Goal: Navigation & Orientation: Find specific page/section

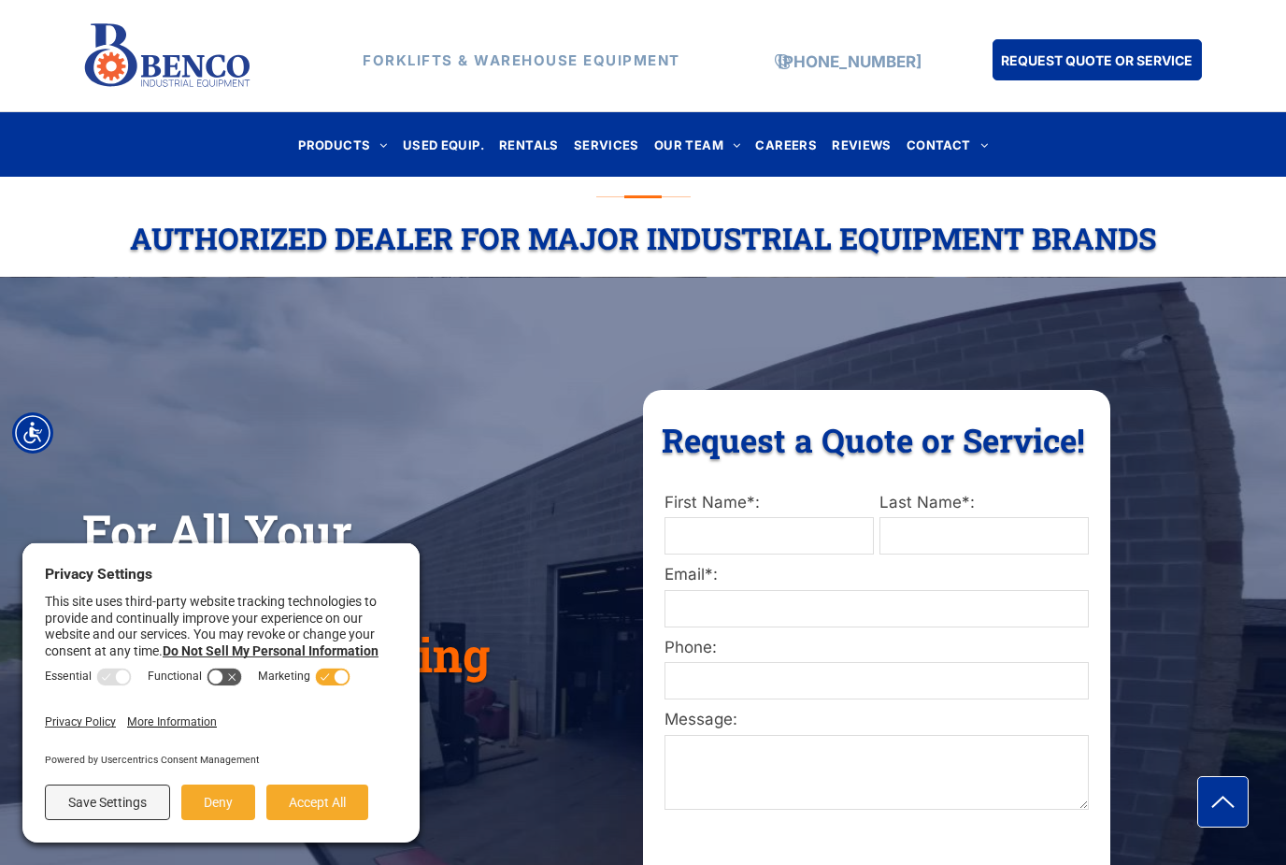
click at [705, 133] on span "OUR TEAM" at bounding box center [697, 144] width 87 height 25
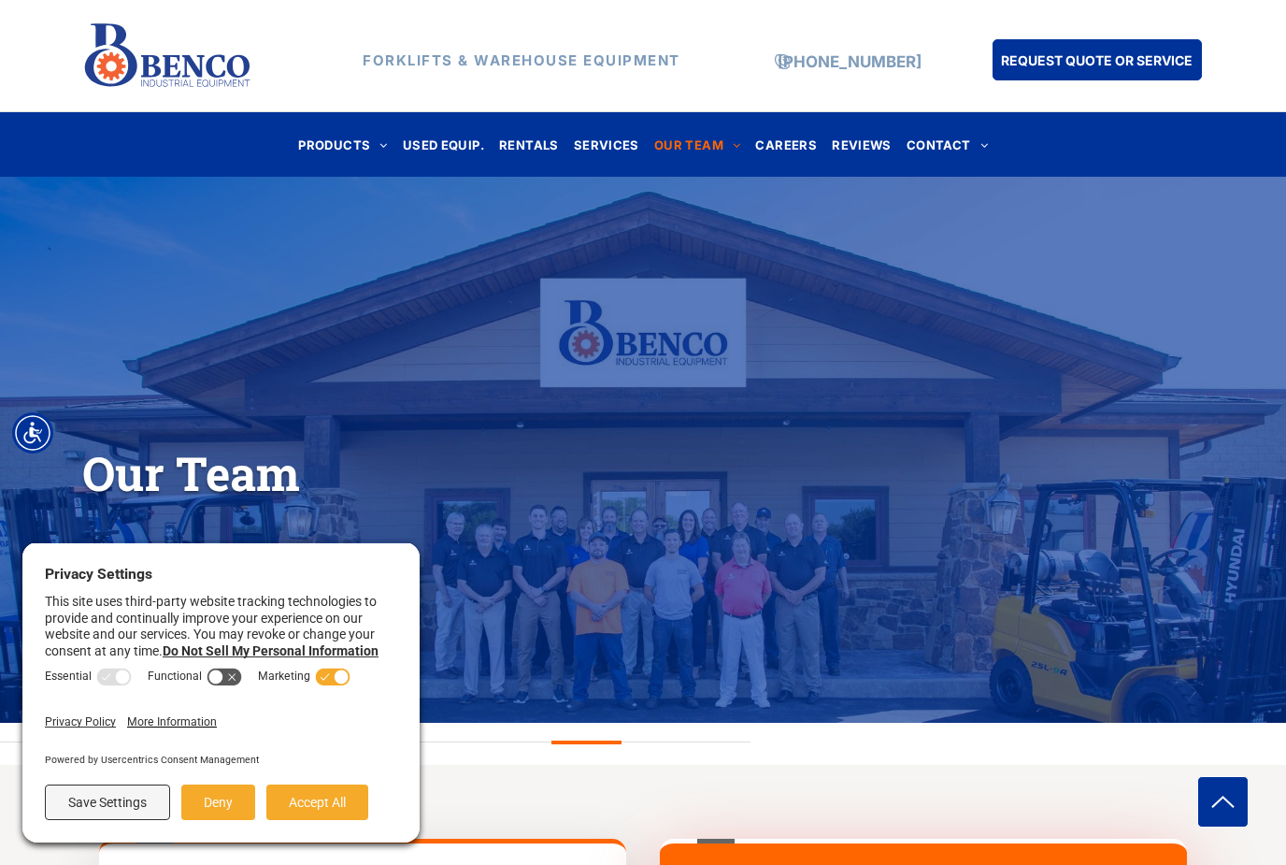
click at [345, 801] on button "Accept All" at bounding box center [317, 802] width 102 height 36
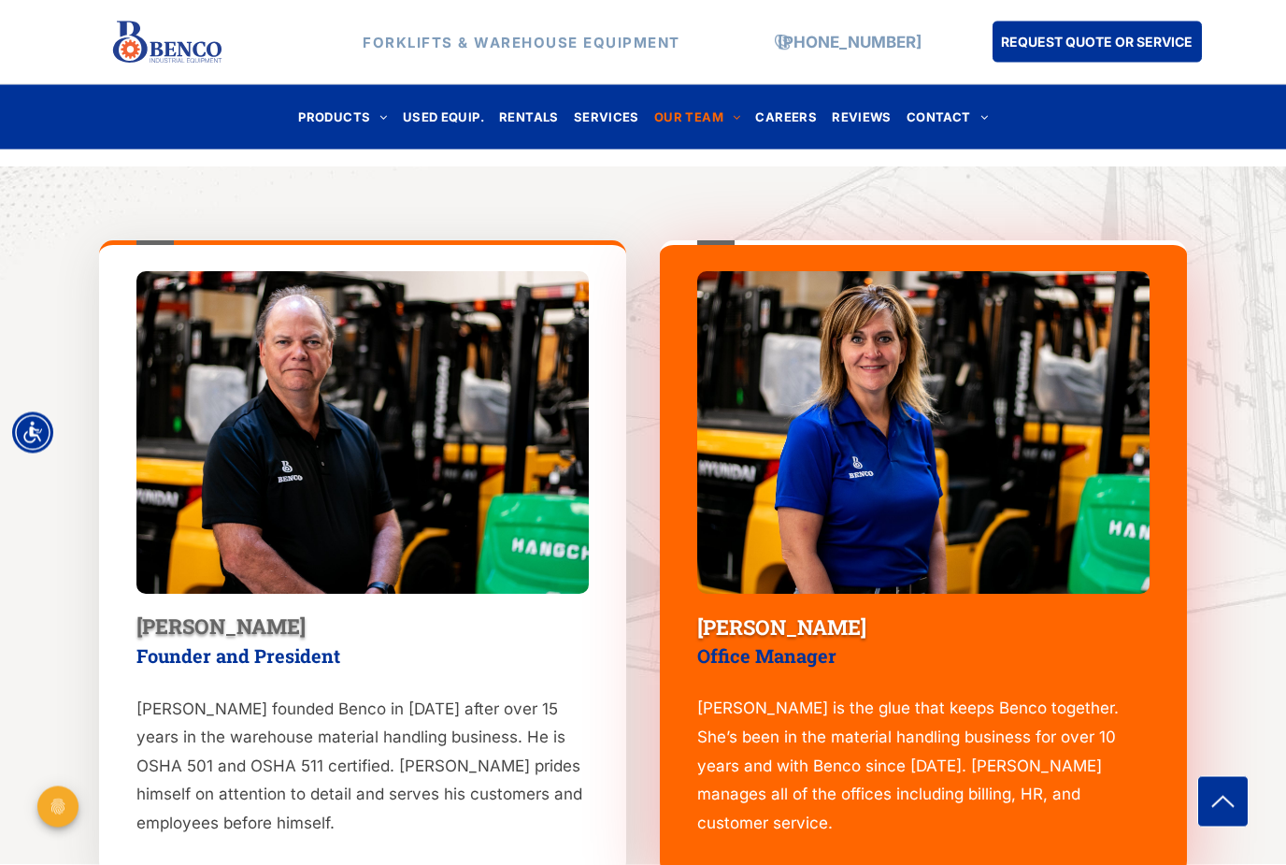
scroll to position [598, 0]
click at [790, 118] on span "CAREERS" at bounding box center [786, 117] width 62 height 25
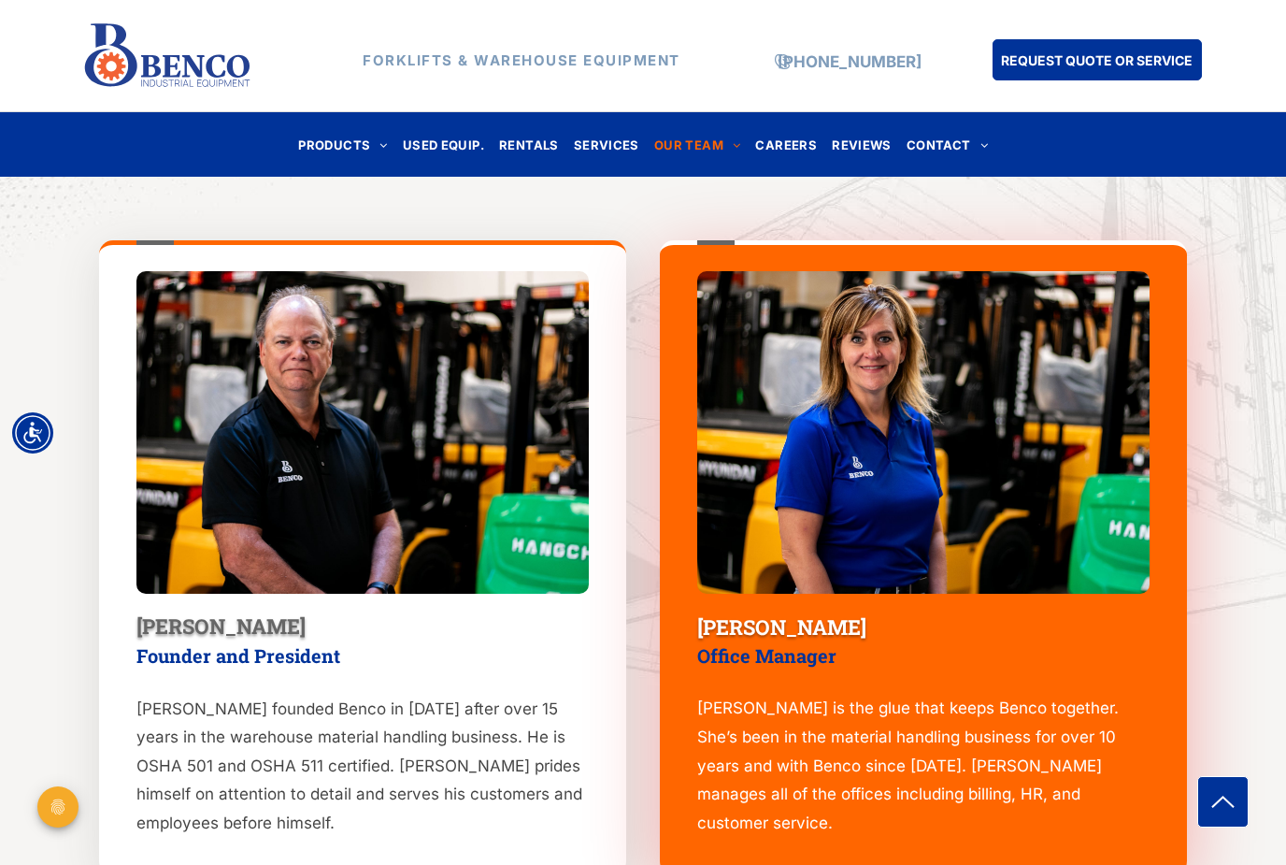
scroll to position [658, 0]
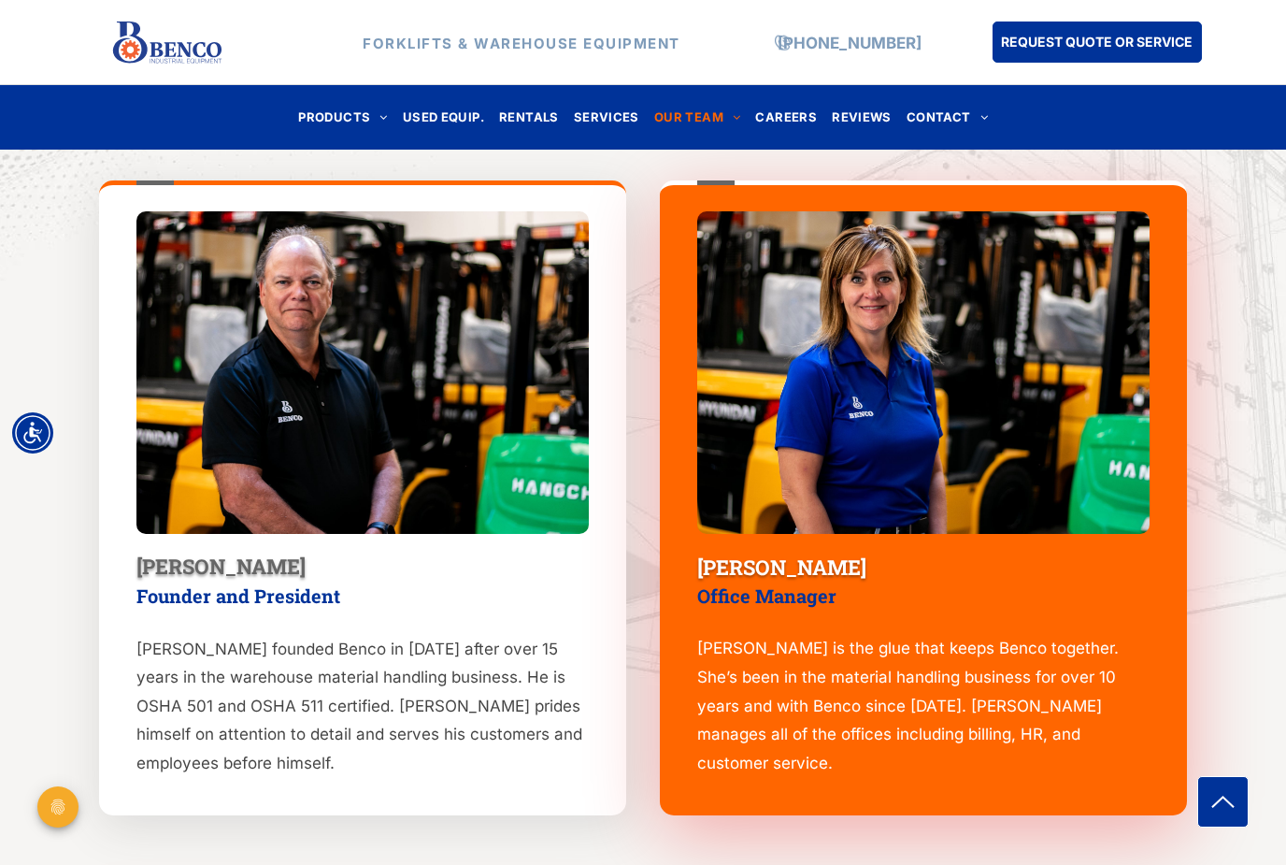
click at [438, 111] on span "USED EQUIP." at bounding box center [443, 117] width 81 height 25
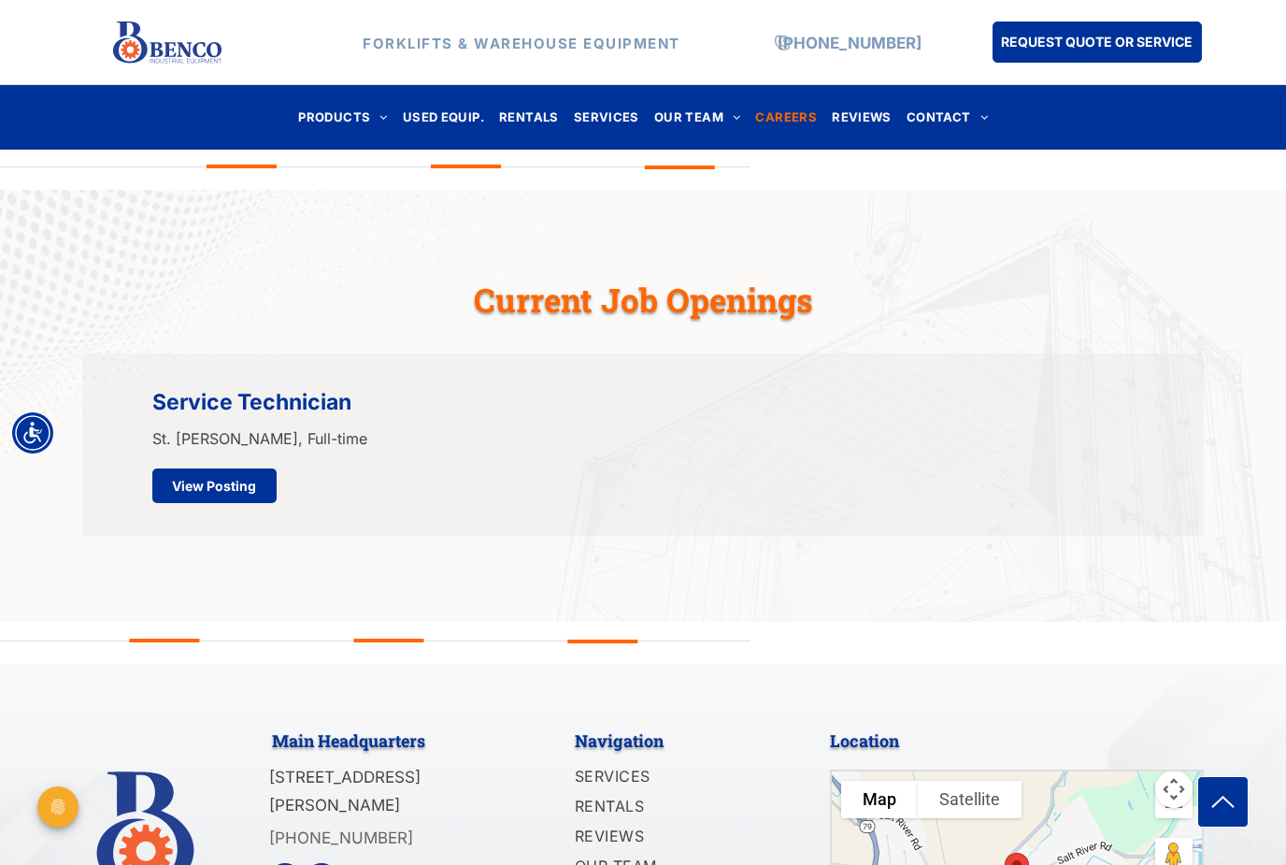
scroll to position [498, 0]
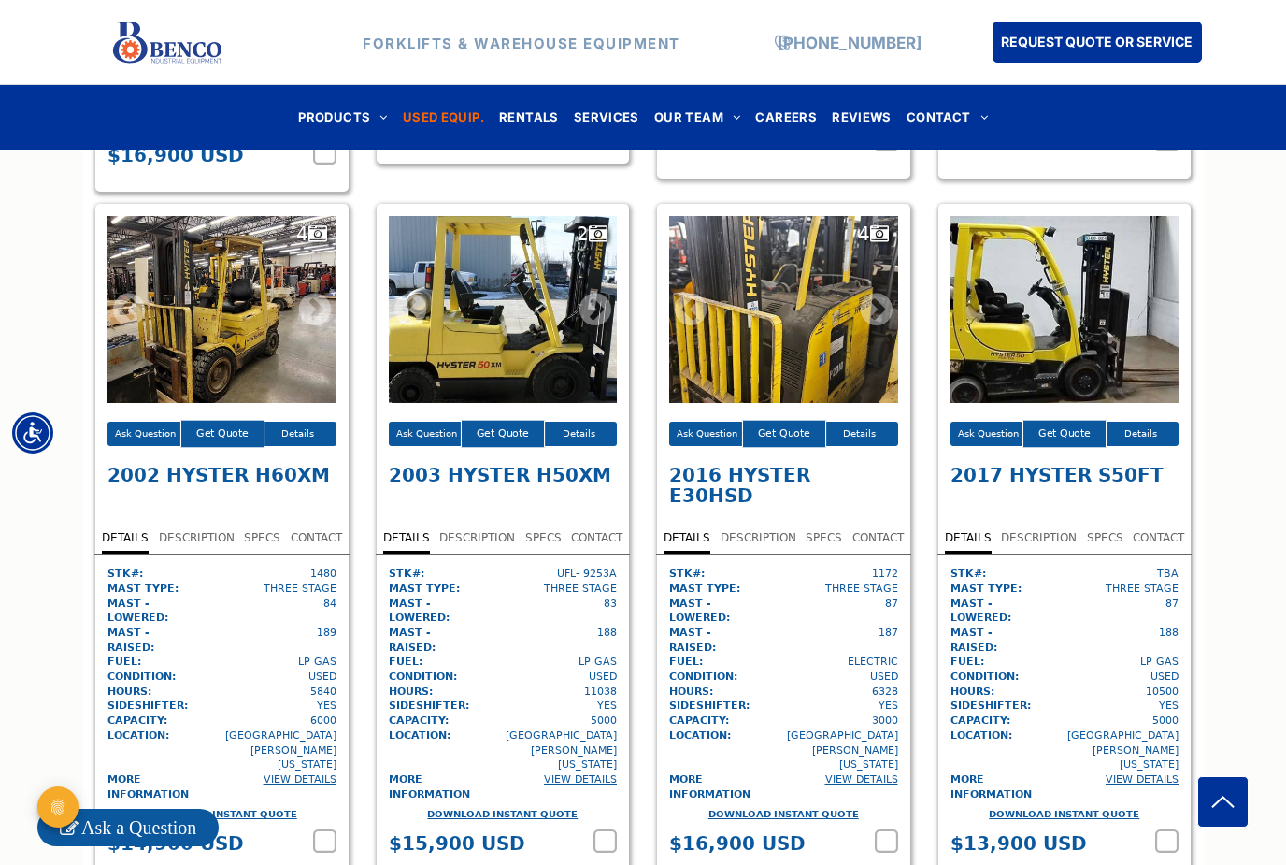
scroll to position [4467, 0]
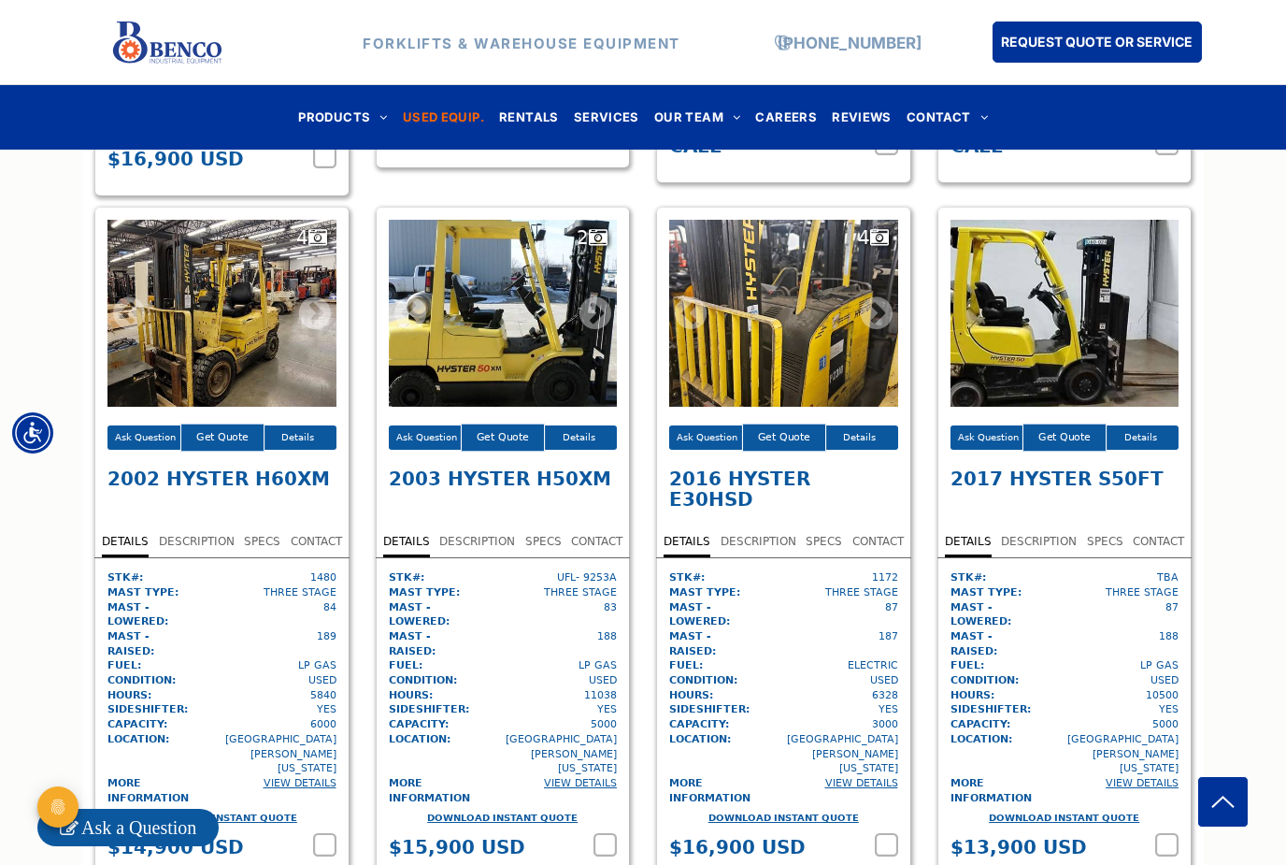
click at [854, 120] on span "REVIEWS" at bounding box center [862, 117] width 60 height 25
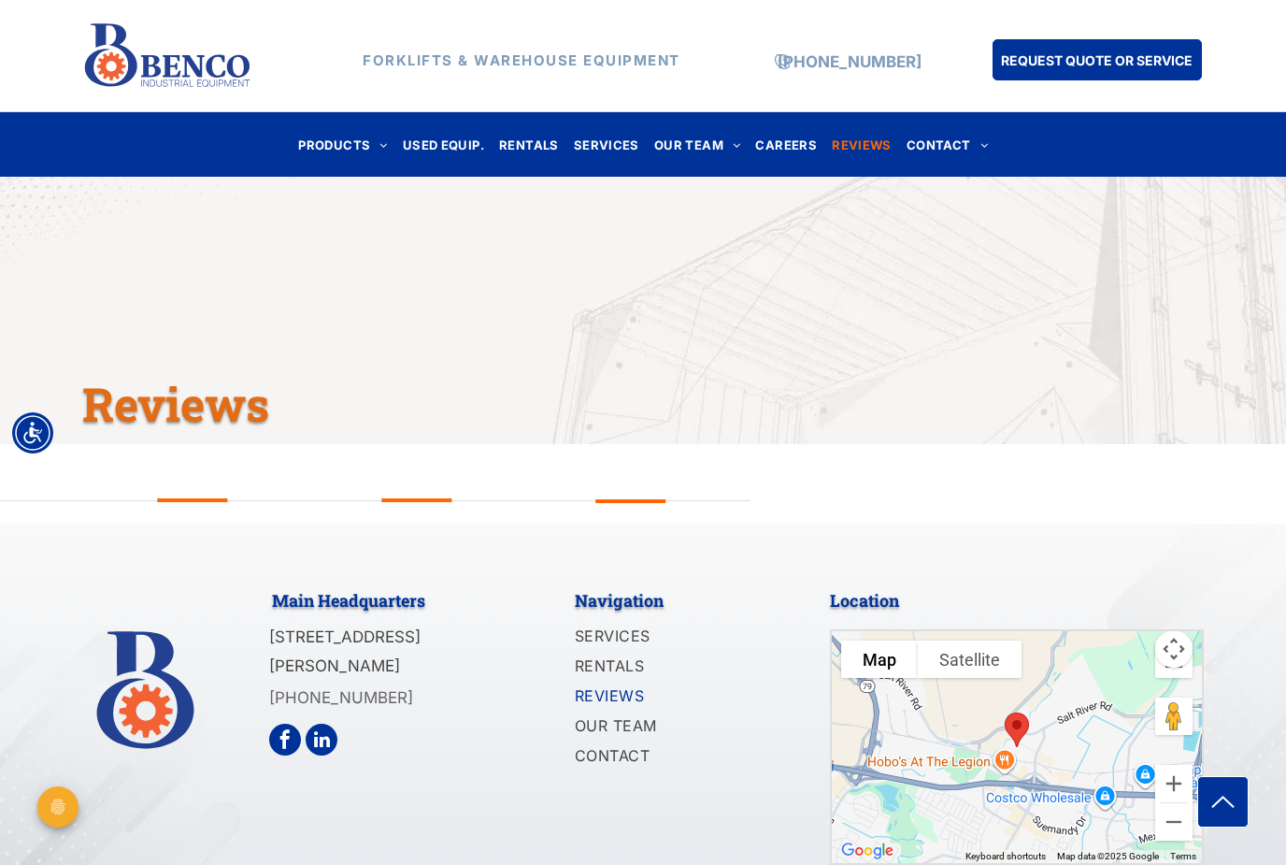
click at [697, 150] on span "OUR TEAM" at bounding box center [697, 144] width 87 height 25
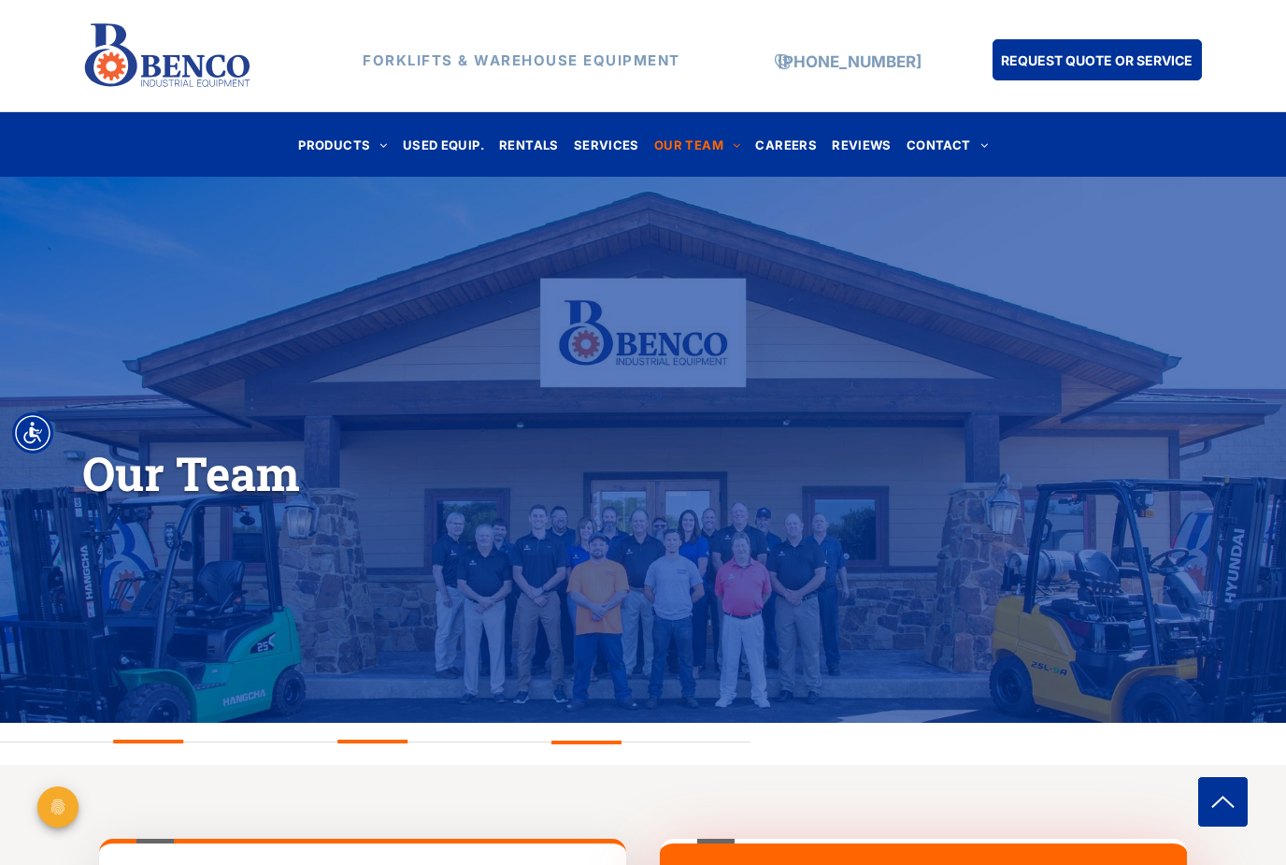
click at [797, 658] on div "Our Team" at bounding box center [643, 450] width 1286 height 546
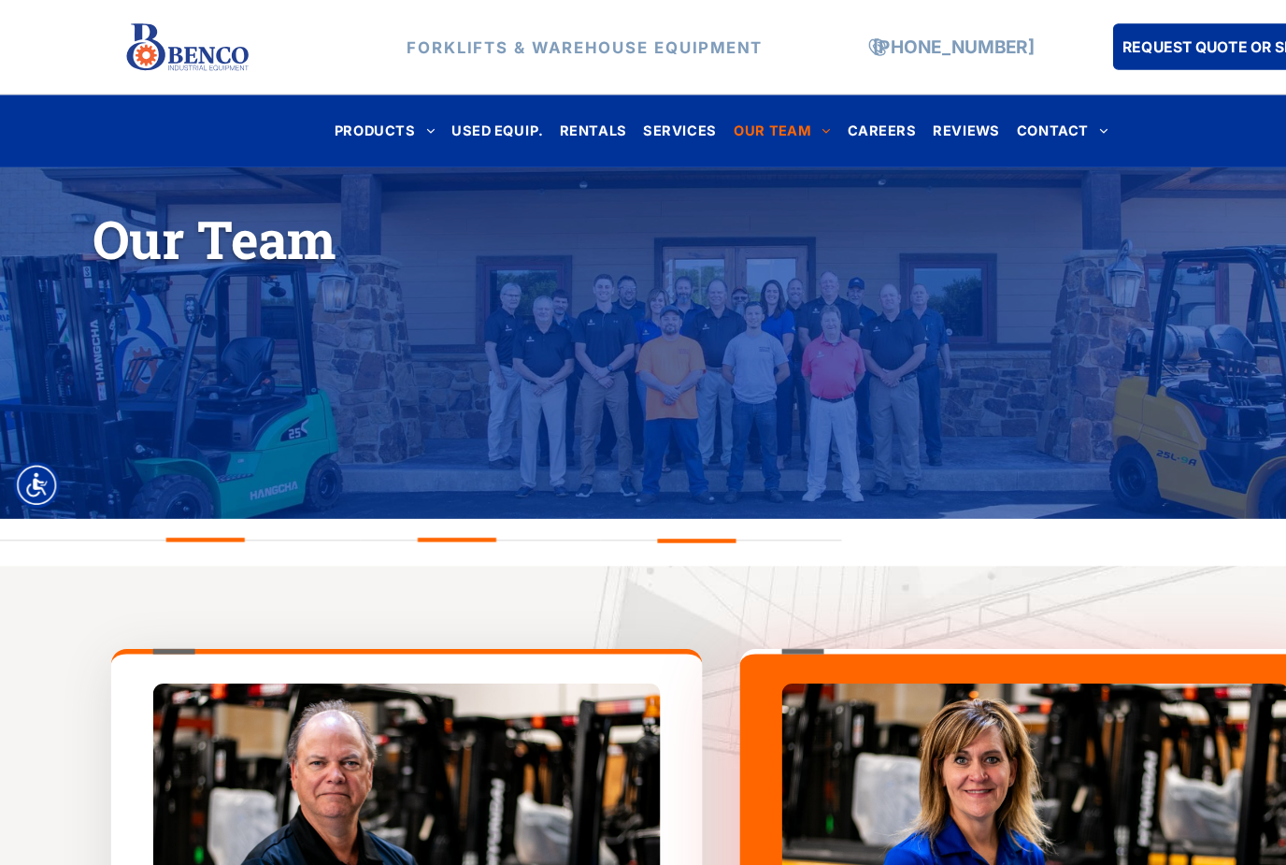
scroll to position [234, 0]
